Goal: Task Accomplishment & Management: Manage account settings

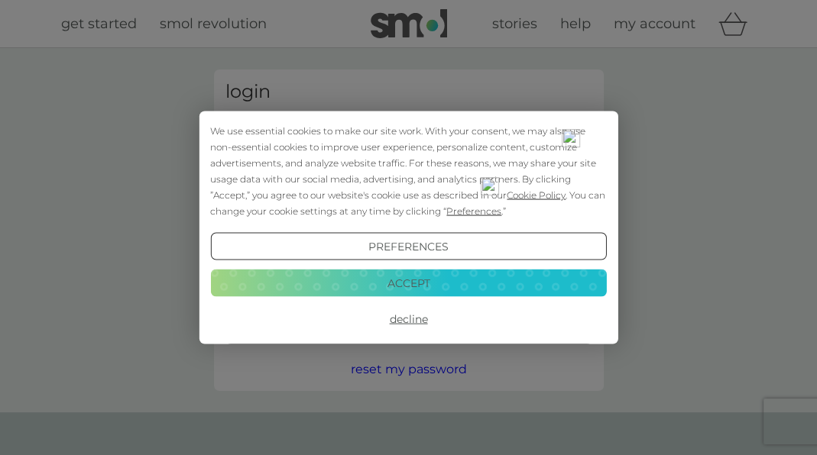
click at [423, 281] on button "Accept" at bounding box center [408, 283] width 396 height 28
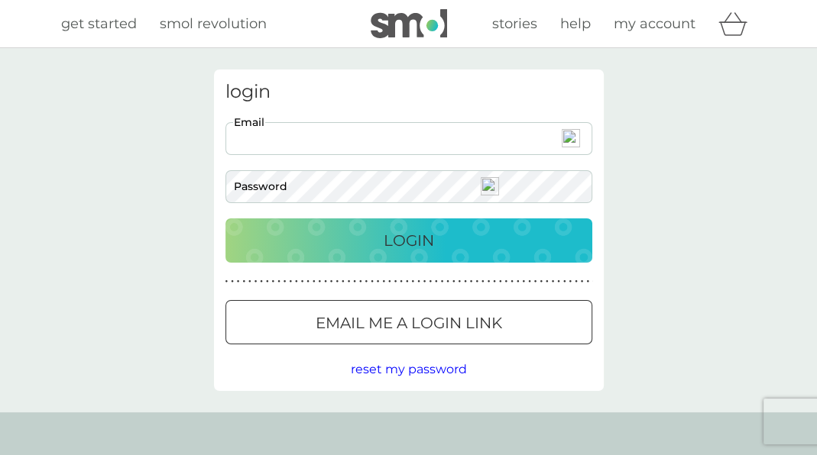
click at [274, 144] on input "Email" at bounding box center [408, 138] width 367 height 33
type input "[PERSON_NAME][EMAIL_ADDRESS][PERSON_NAME][DOMAIN_NAME]"
click at [434, 370] on span "reset my password" at bounding box center [409, 369] width 116 height 15
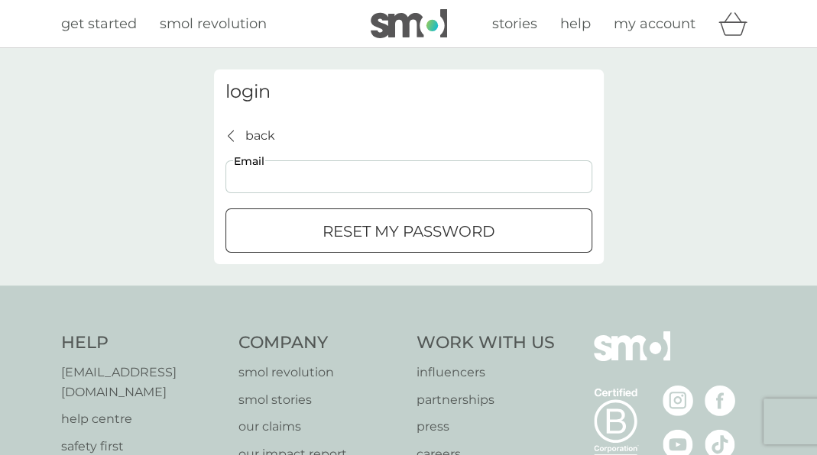
click at [357, 173] on input "Email" at bounding box center [408, 176] width 367 height 33
type input "[PERSON_NAME][EMAIL_ADDRESS][PERSON_NAME][DOMAIN_NAME]"
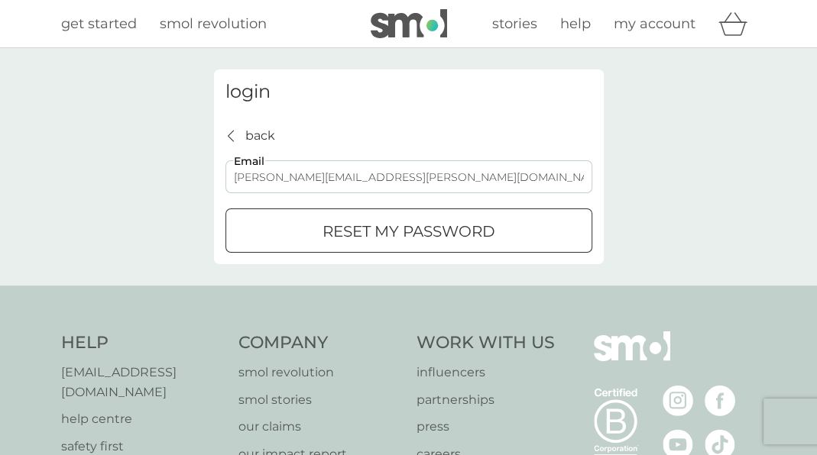
click at [407, 237] on div "submit" at bounding box center [408, 232] width 55 height 16
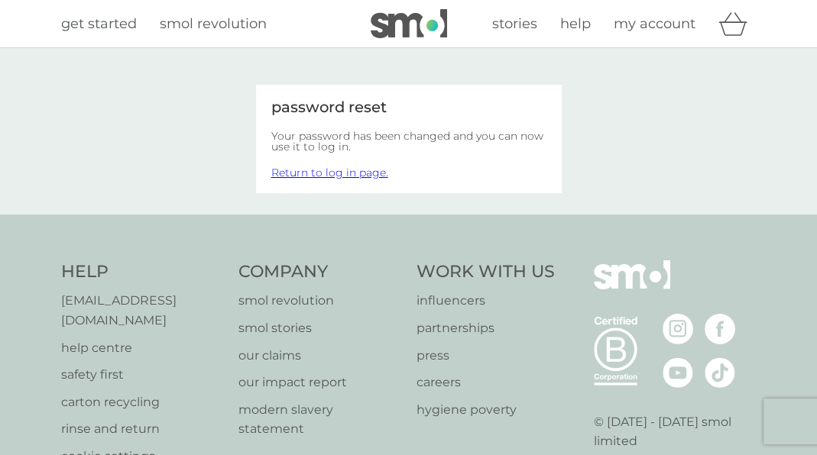
click at [352, 172] on link "Return to log in page." at bounding box center [329, 173] width 117 height 14
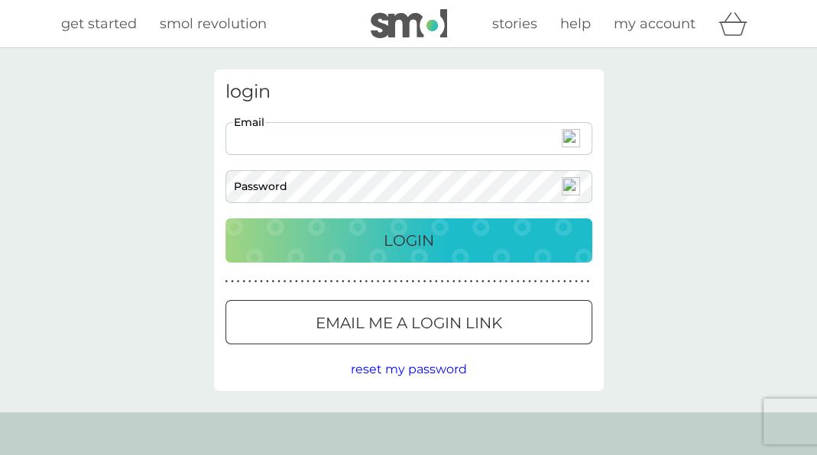
click at [316, 140] on input "Email" at bounding box center [408, 138] width 367 height 33
type input "[PERSON_NAME][EMAIL_ADDRESS][PERSON_NAME][DOMAIN_NAME]"
click at [407, 238] on p "Login" at bounding box center [409, 240] width 50 height 24
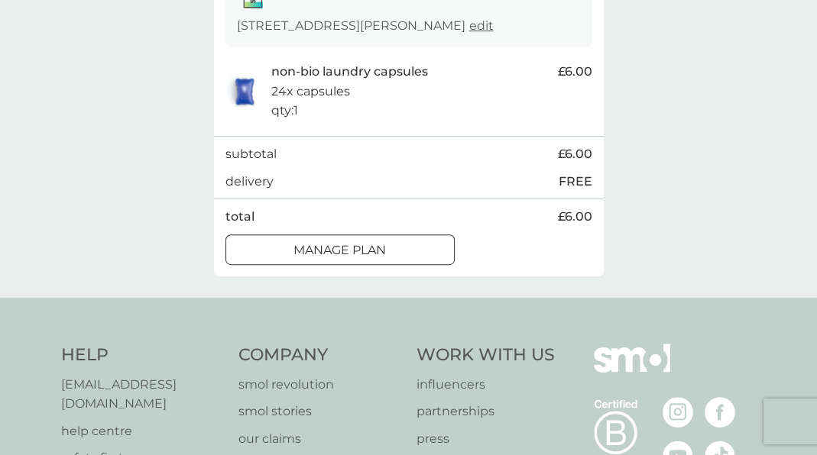
scroll to position [295, 0]
click at [367, 258] on div at bounding box center [340, 250] width 55 height 16
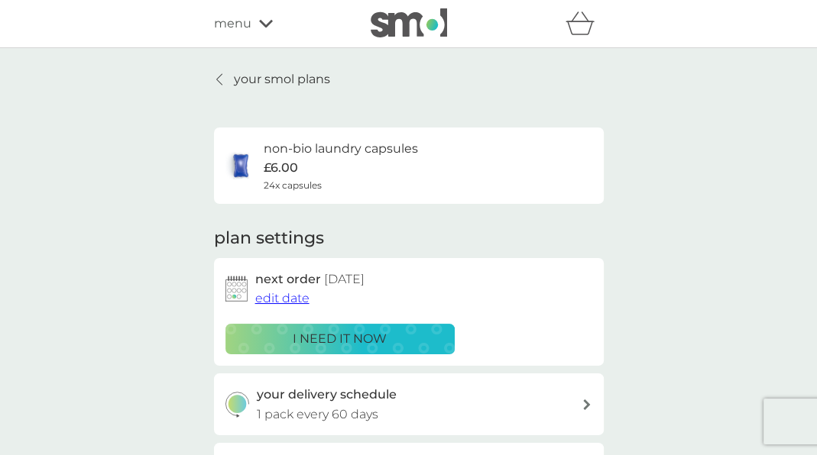
click at [287, 300] on span "edit date" at bounding box center [282, 298] width 54 height 15
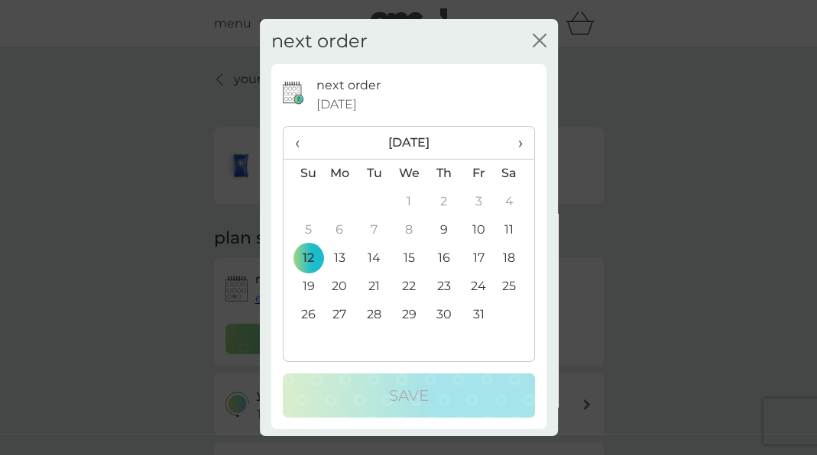
click at [507, 145] on span "›" at bounding box center [514, 143] width 15 height 32
click at [306, 255] on td "9" at bounding box center [302, 259] width 39 height 28
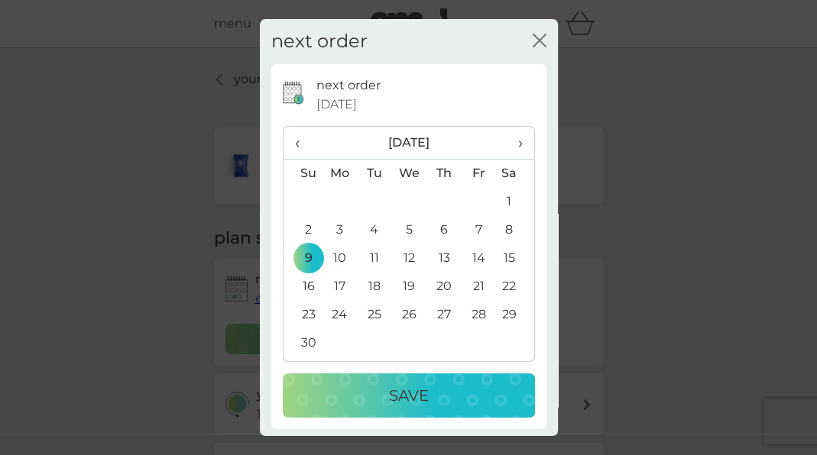
click at [397, 398] on p "Save" at bounding box center [409, 396] width 40 height 24
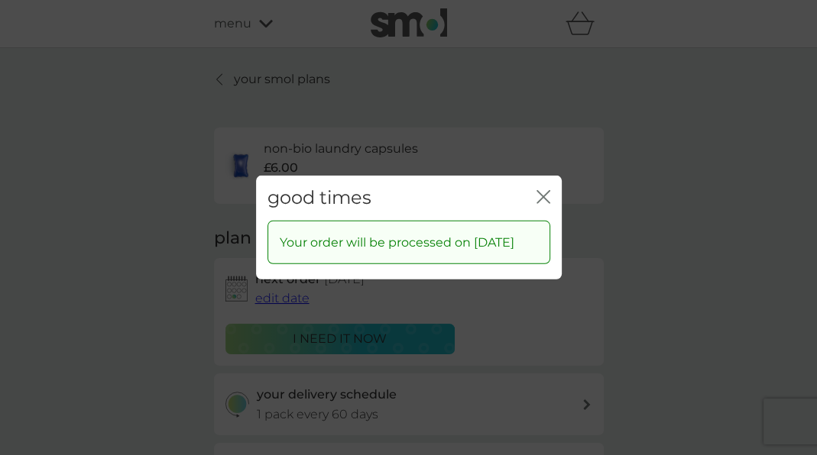
click at [544, 191] on icon "close" at bounding box center [546, 197] width 6 height 12
